Goal: Task Accomplishment & Management: Manage account settings

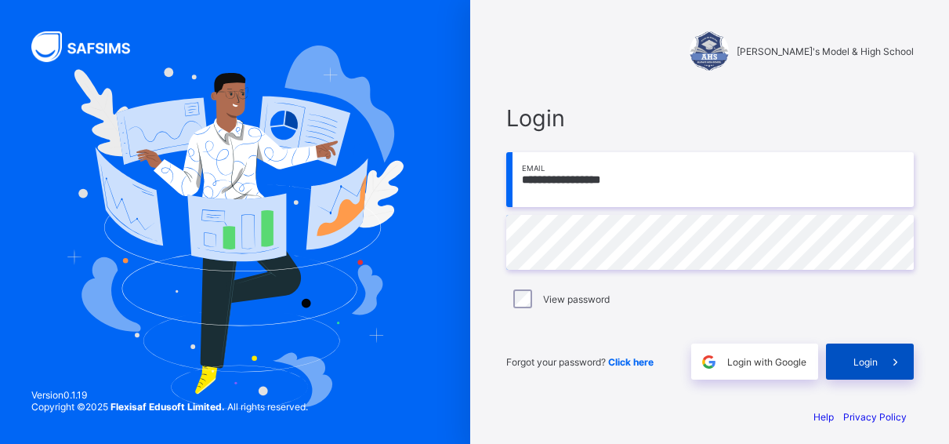
click at [880, 355] on div "Login" at bounding box center [870, 361] width 88 height 36
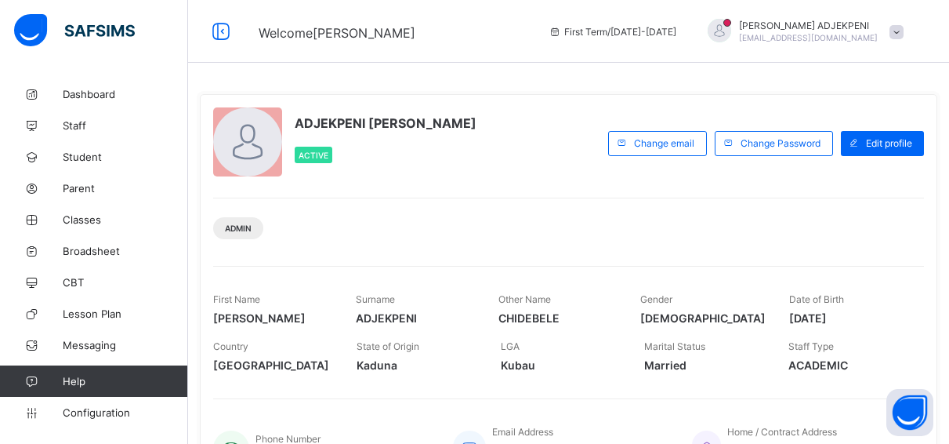
click at [565, 85] on div "ADJEKPENI [PERSON_NAME] Active Change email Change Password Edit profile Admin …" at bounding box center [569, 292] width 738 height 421
click at [85, 216] on span "Classes" at bounding box center [125, 219] width 125 height 13
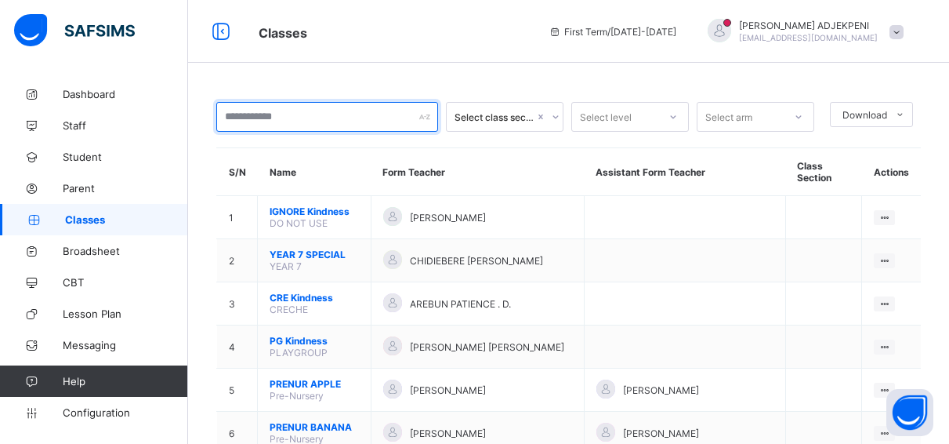
click at [262, 112] on input "text" at bounding box center [327, 117] width 222 height 30
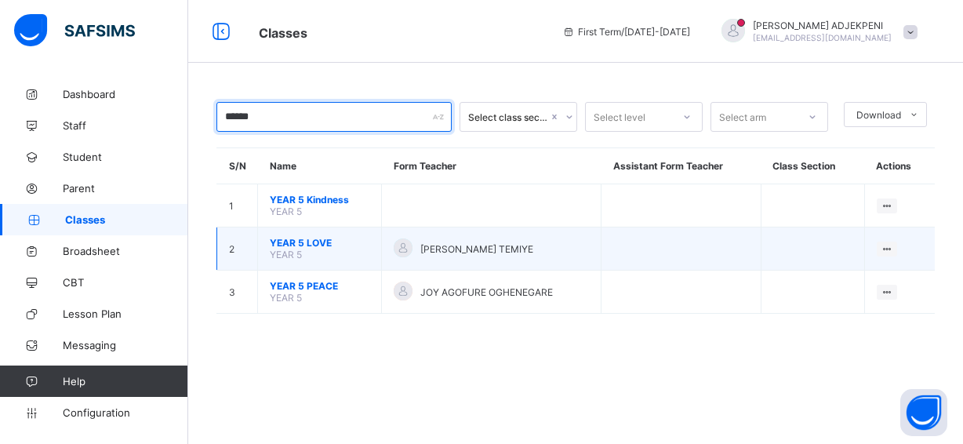
type input "******"
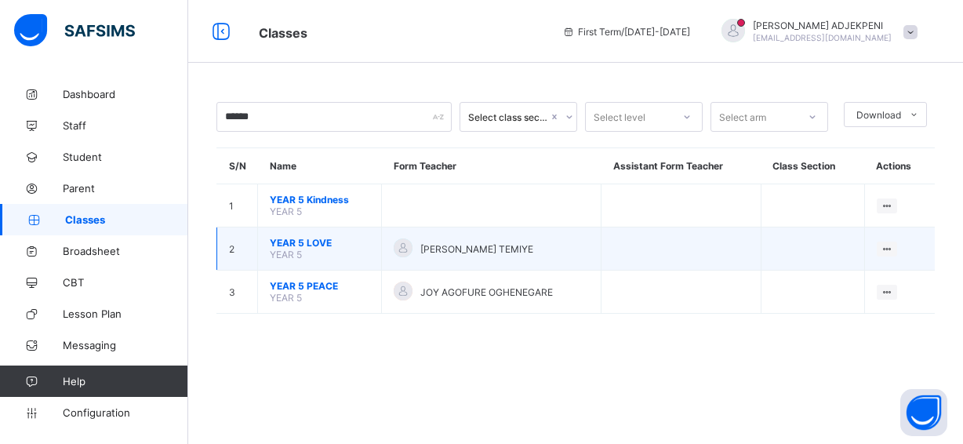
click at [302, 238] on span "YEAR 5 LOVE" at bounding box center [320, 243] width 100 height 12
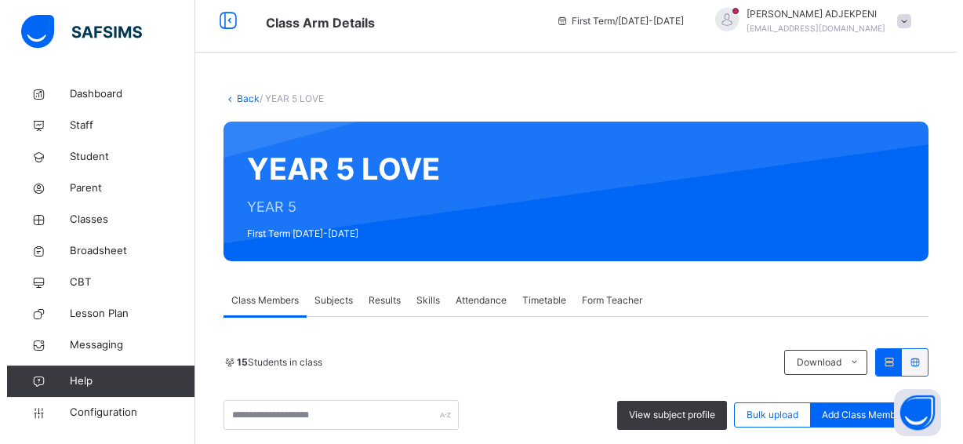
scroll to position [109, 0]
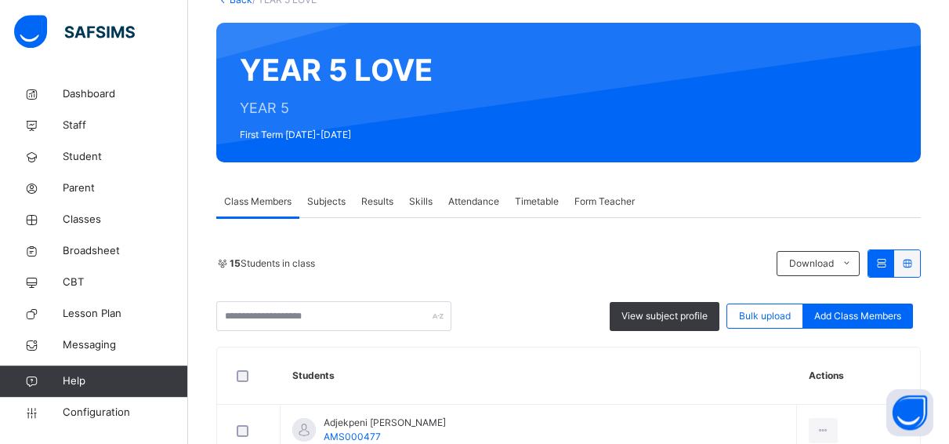
click at [588, 204] on span "Form Teacher" at bounding box center [605, 201] width 60 height 14
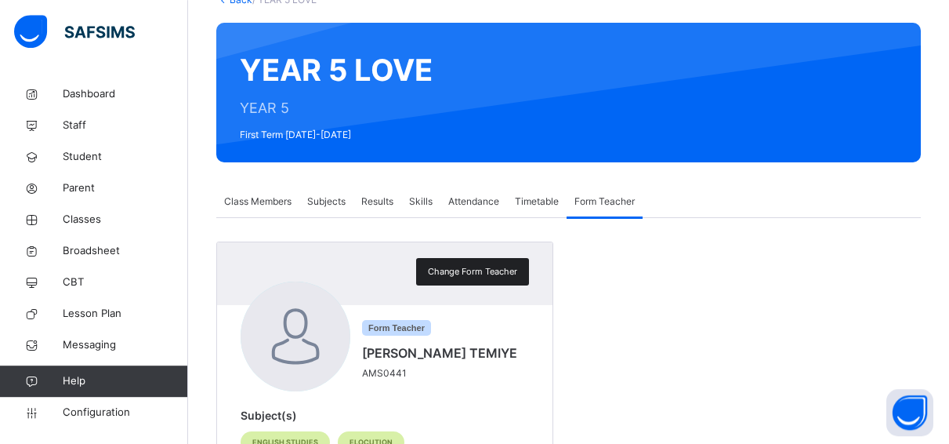
click at [482, 270] on span "Change Form Teacher" at bounding box center [472, 271] width 89 height 13
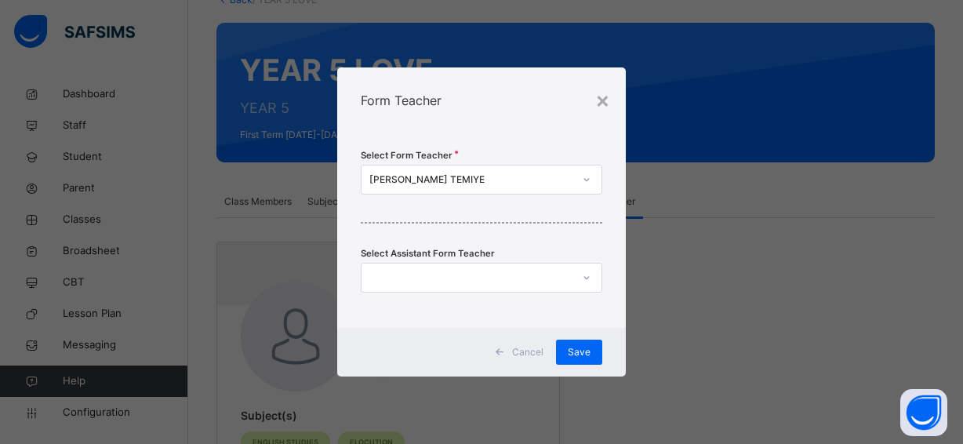
click at [549, 176] on div "[PERSON_NAME] TEMIYE" at bounding box center [471, 179] width 204 height 14
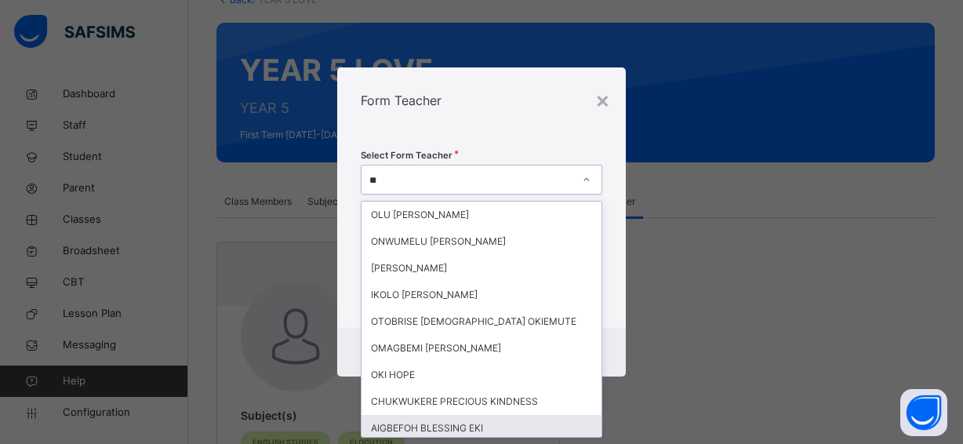
type input "**"
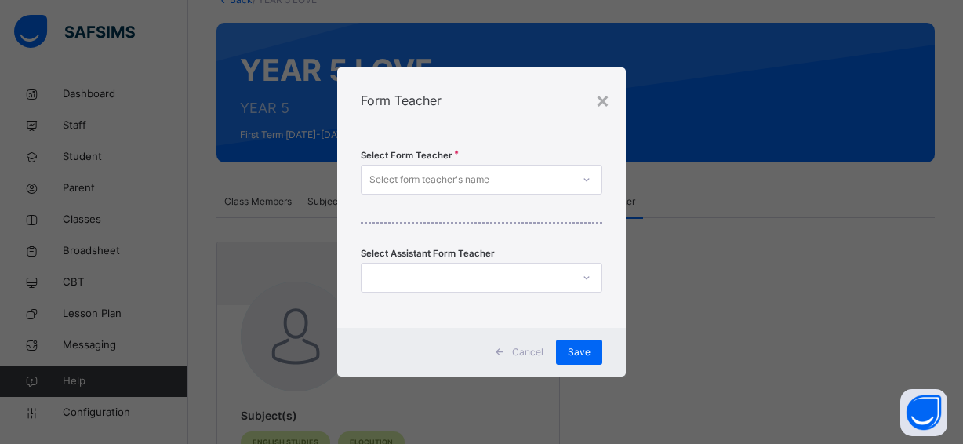
click at [419, 175] on div "Select form teacher's name" at bounding box center [429, 180] width 120 height 30
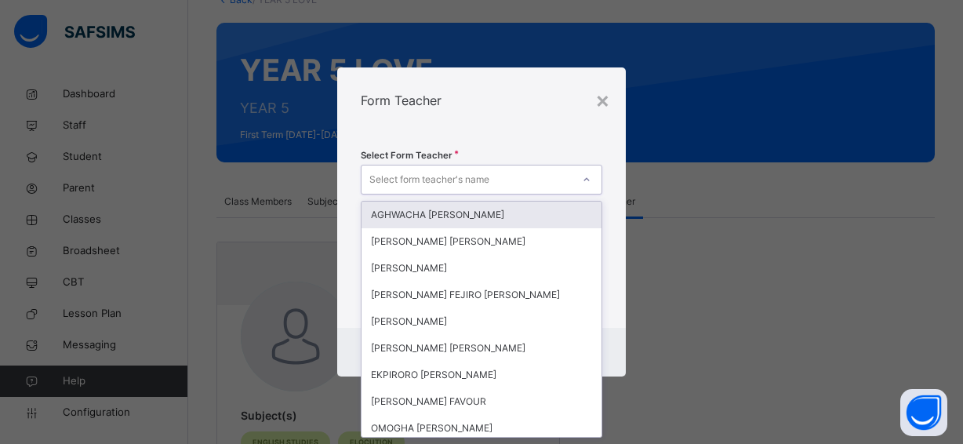
click at [419, 175] on div "Select form teacher's name" at bounding box center [429, 180] width 120 height 30
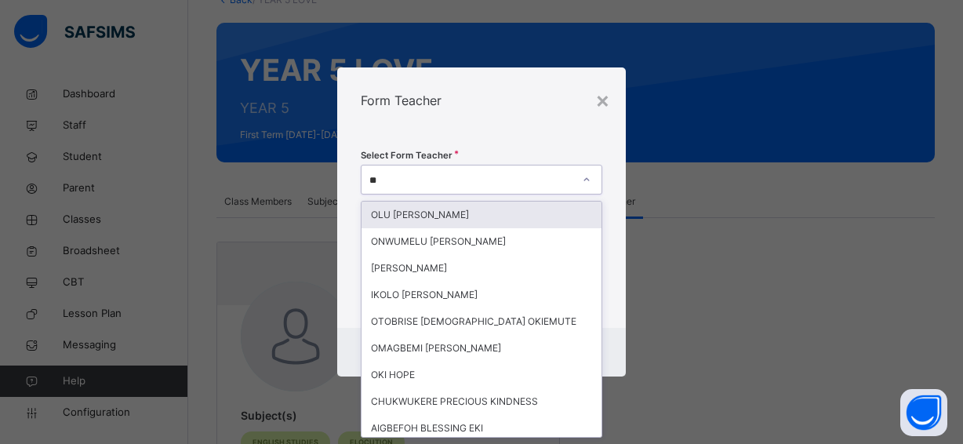
type input "***"
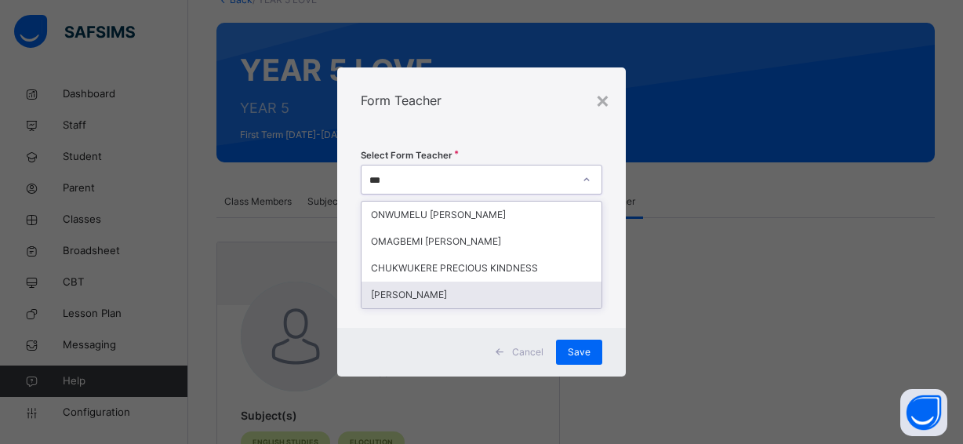
click at [390, 294] on div "[PERSON_NAME]" at bounding box center [481, 294] width 240 height 27
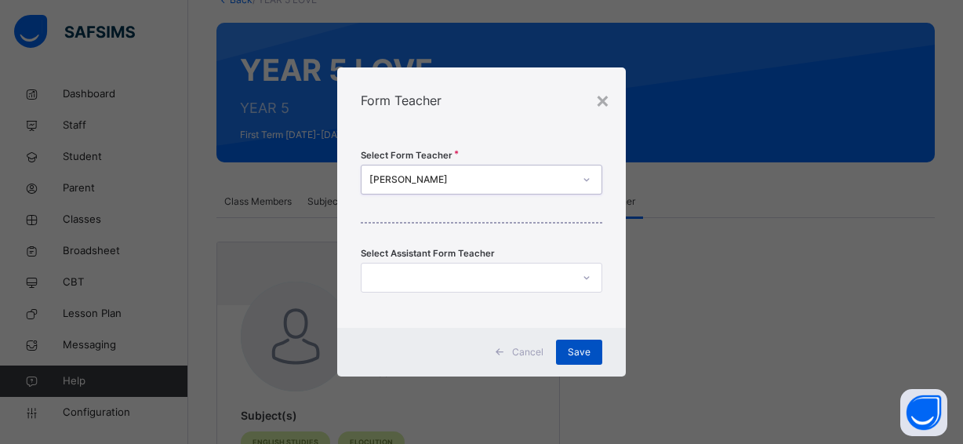
click at [576, 350] on span "Save" at bounding box center [579, 352] width 23 height 14
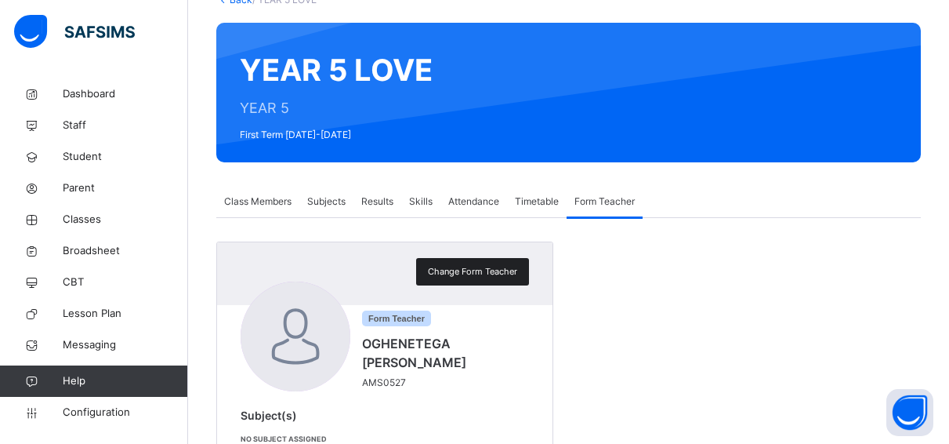
click at [507, 268] on span "Change Form Teacher" at bounding box center [472, 271] width 89 height 13
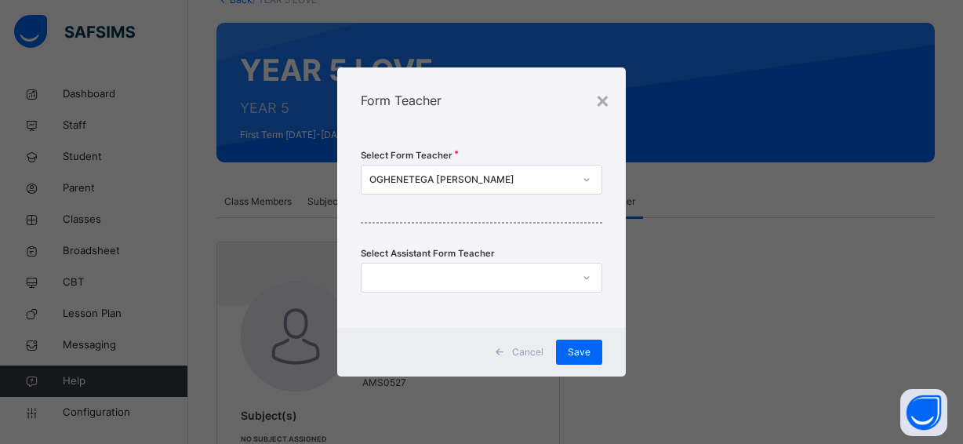
click at [494, 275] on div at bounding box center [466, 278] width 210 height 24
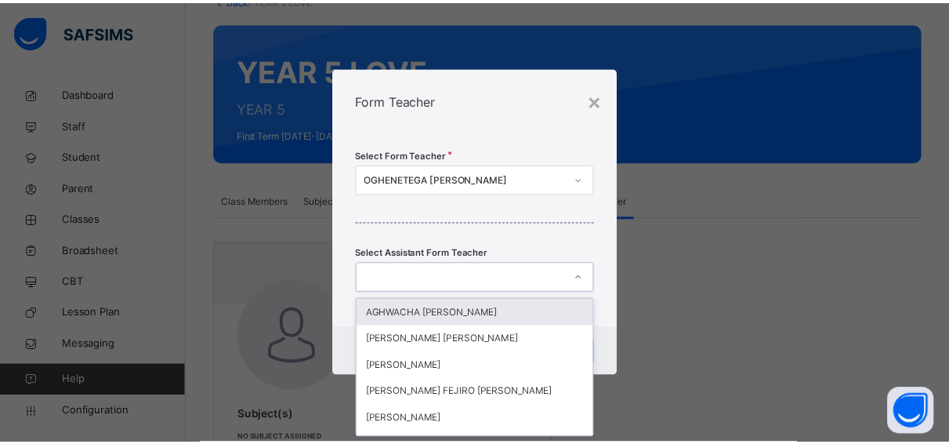
scroll to position [0, 0]
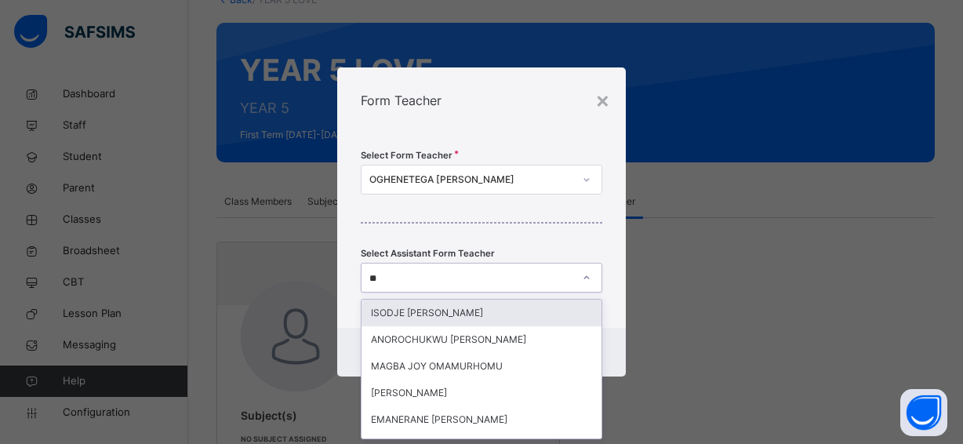
type input "*"
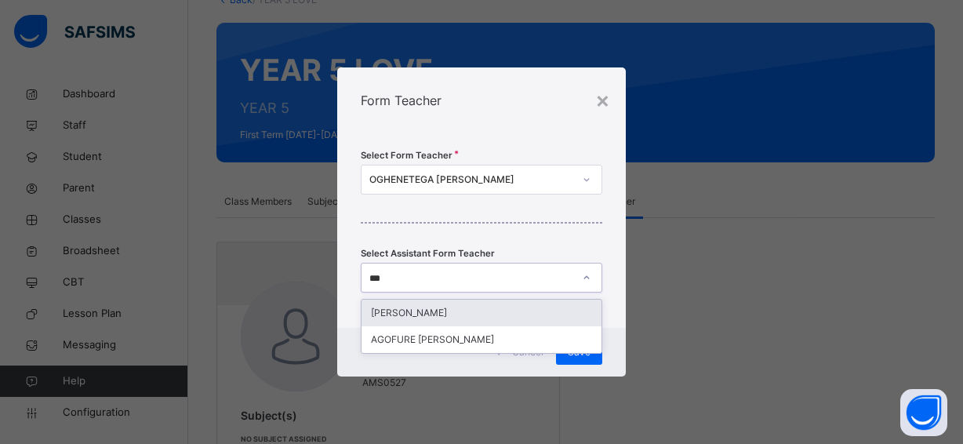
type input "****"
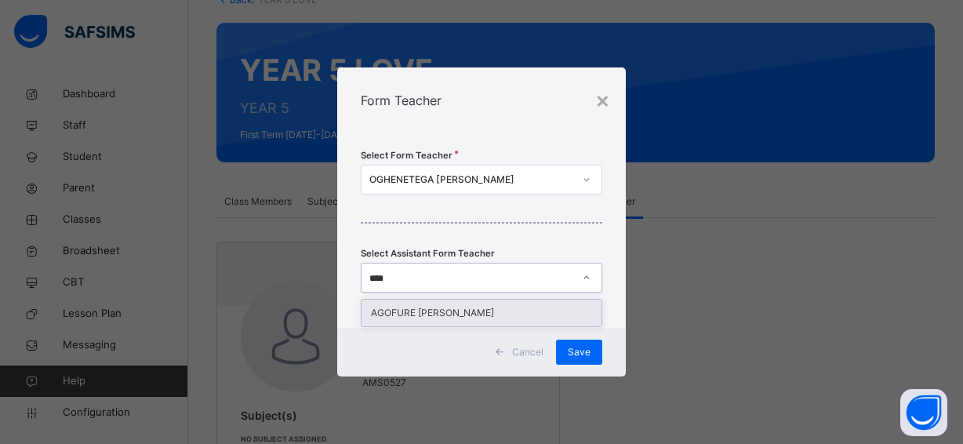
click at [484, 309] on div "AGOFURE [PERSON_NAME]" at bounding box center [481, 312] width 240 height 27
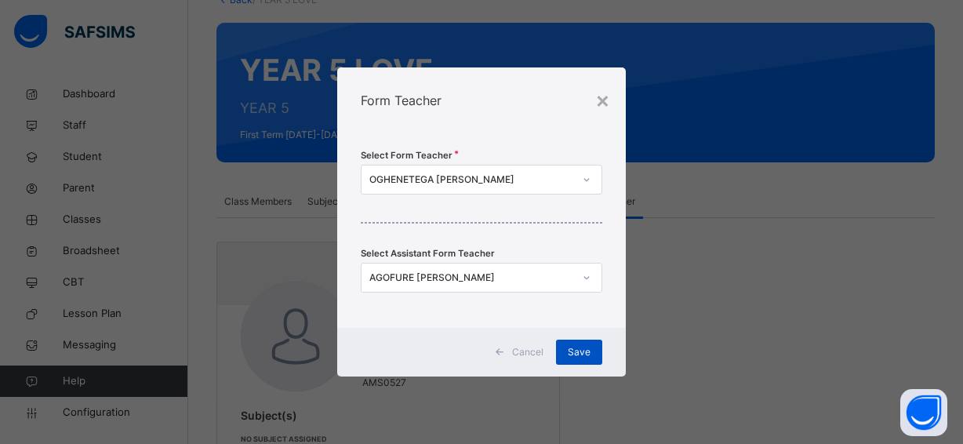
click at [568, 351] on div "Save" at bounding box center [579, 351] width 46 height 25
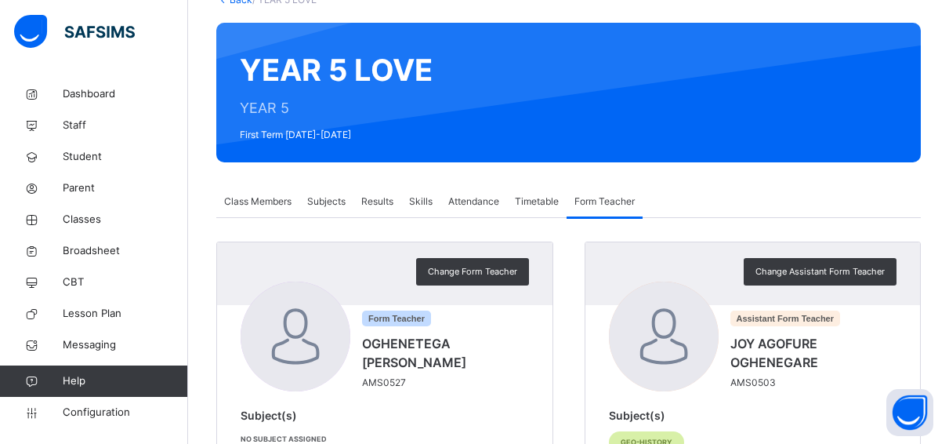
click at [319, 200] on span "Subjects" at bounding box center [326, 201] width 38 height 14
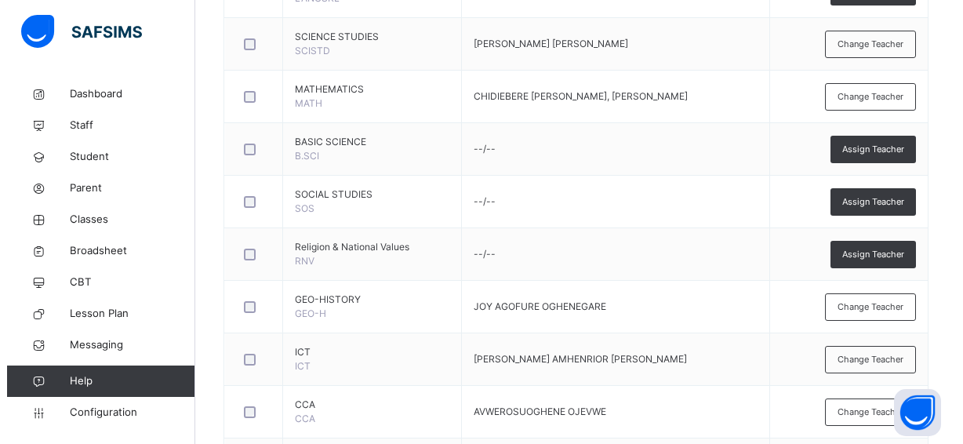
scroll to position [629, 0]
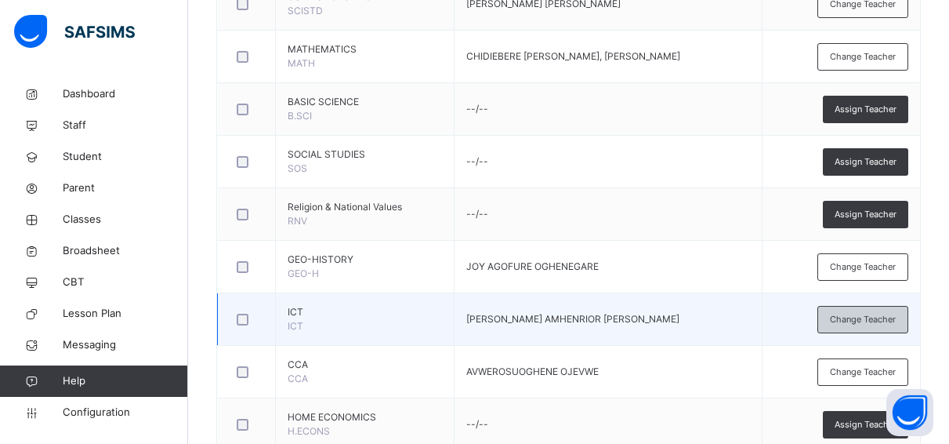
click at [854, 316] on span "Change Teacher" at bounding box center [863, 319] width 66 height 13
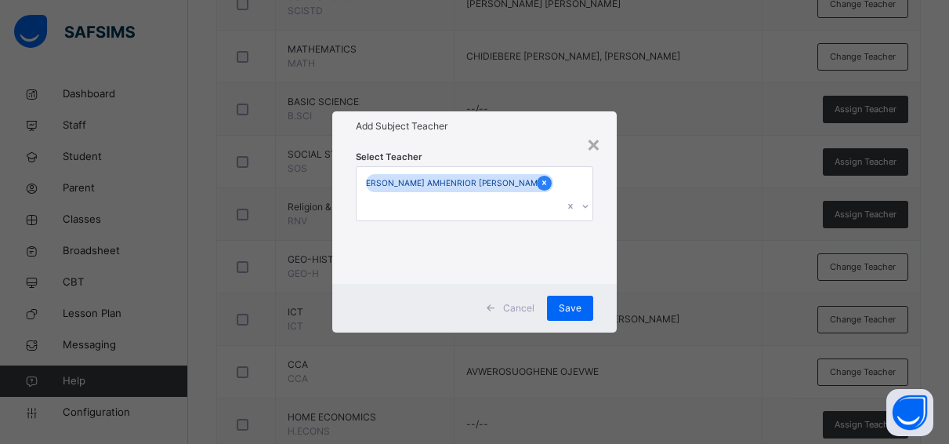
click at [540, 188] on icon at bounding box center [544, 182] width 9 height 11
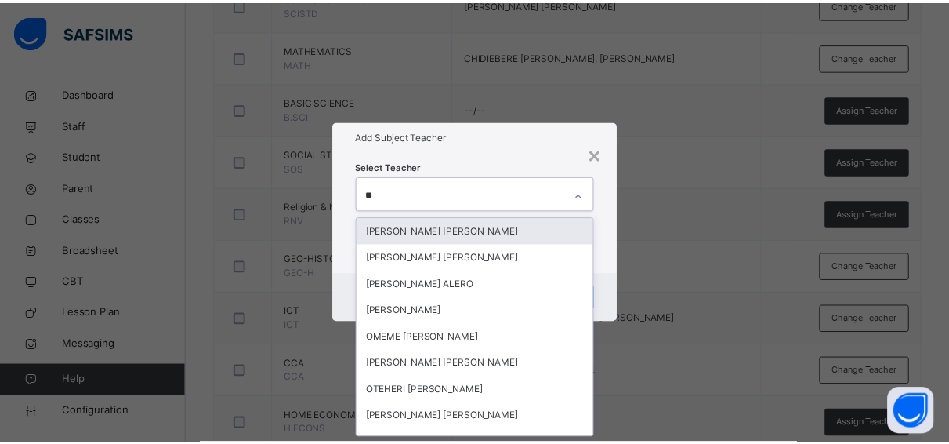
scroll to position [0, 0]
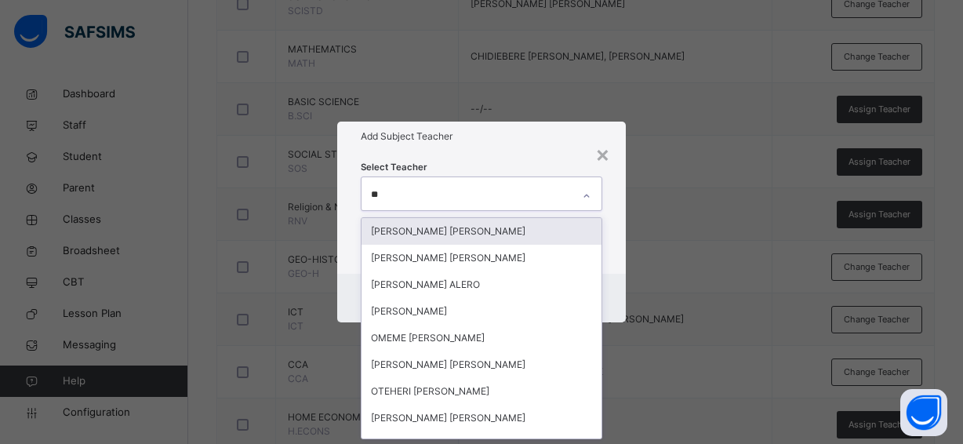
type input "***"
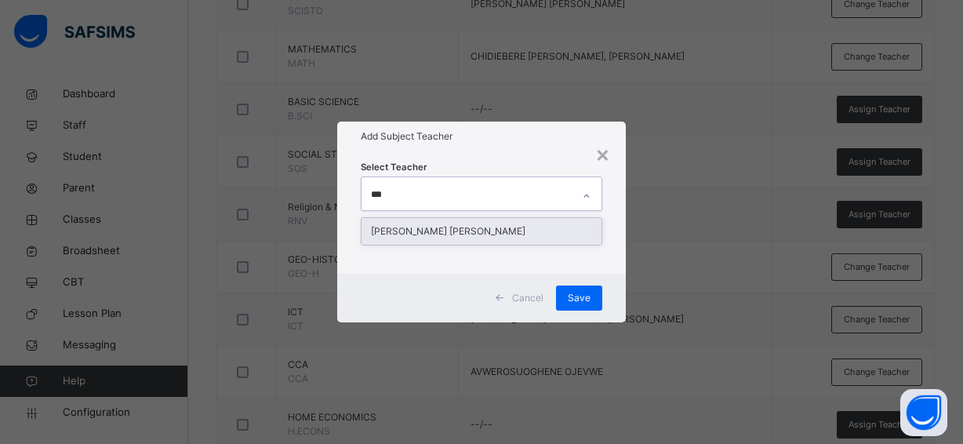
click at [528, 230] on div "[PERSON_NAME] [PERSON_NAME]" at bounding box center [481, 231] width 240 height 27
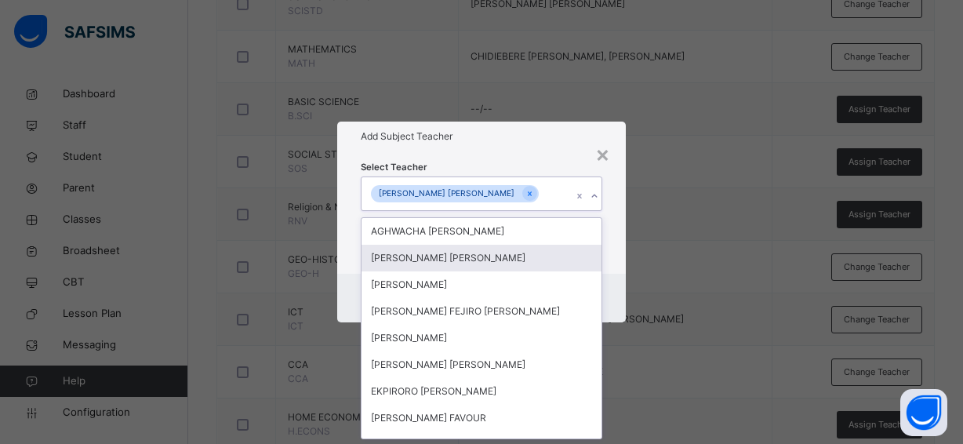
click at [569, 158] on div "Select Teacher option [PERSON_NAME] [PERSON_NAME], selected. option [PERSON_NAM…" at bounding box center [481, 212] width 288 height 122
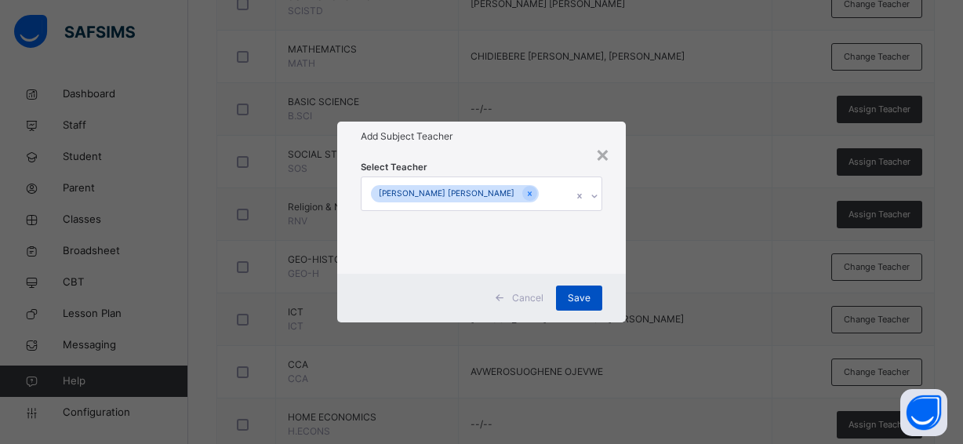
click at [577, 294] on span "Save" at bounding box center [579, 298] width 23 height 14
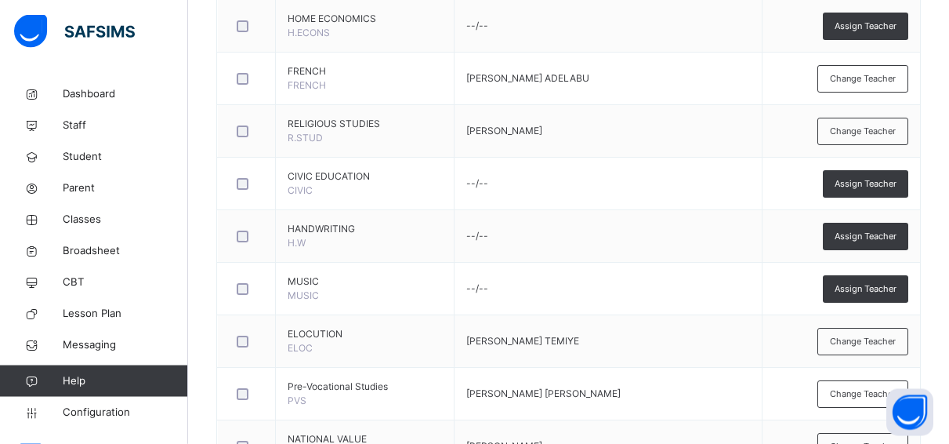
scroll to position [1028, 0]
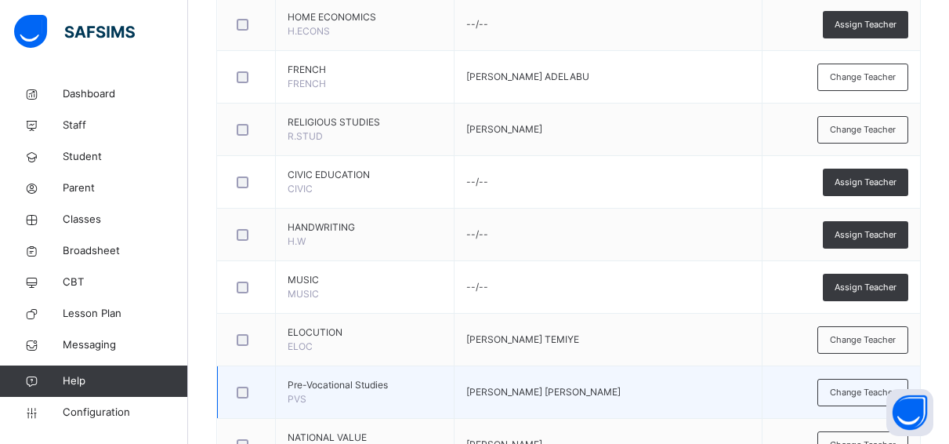
click at [813, 376] on td "Change Teacher" at bounding box center [841, 392] width 158 height 53
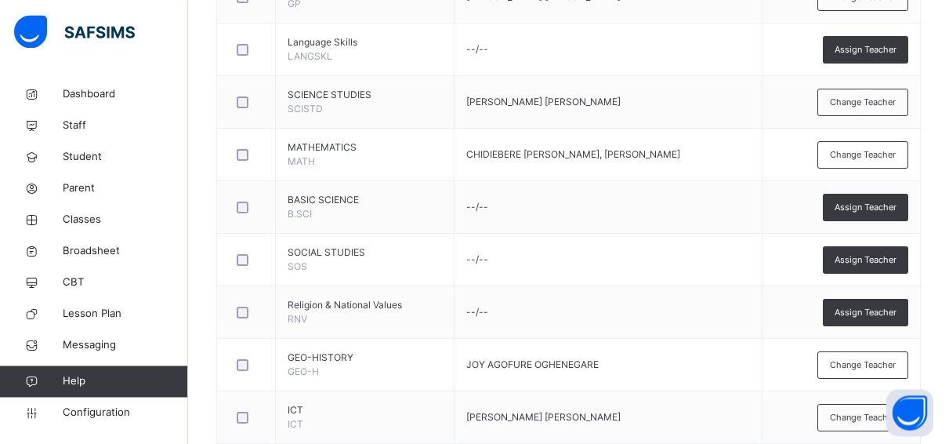
scroll to position [509, 0]
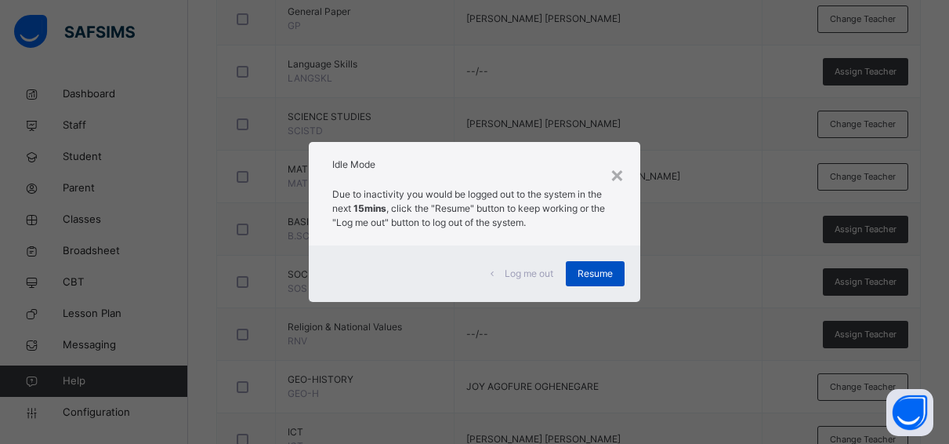
click at [600, 267] on span "Resume" at bounding box center [595, 274] width 35 height 14
